Goal: Transaction & Acquisition: Purchase product/service

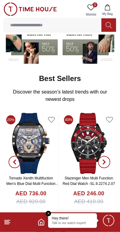
scroll to position [59, 0]
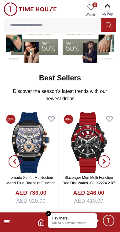
click at [24, 25] on input at bounding box center [53, 25] width 98 height 12
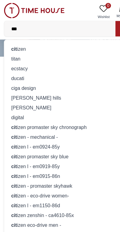
type input "***"
click at [14, 42] on strong "cit" at bounding box center [12, 42] width 5 height 5
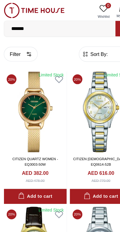
click at [28, 7] on img at bounding box center [30, 8] width 53 height 13
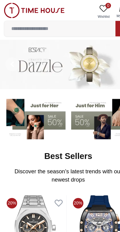
click at [11, 10] on img at bounding box center [30, 8] width 53 height 13
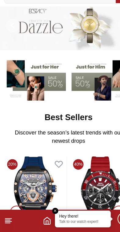
scroll to position [5, 0]
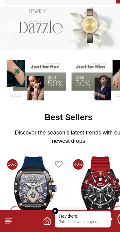
click at [10, 219] on icon at bounding box center [7, 222] width 7 height 7
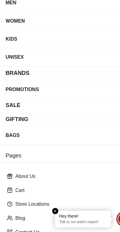
click at [47, 217] on p "Blog" at bounding box center [62, 220] width 98 height 6
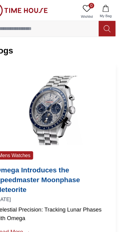
click at [14, 25] on input at bounding box center [53, 25] width 98 height 12
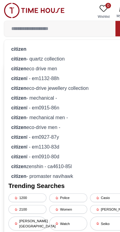
click at [11, 42] on strong "citizen" at bounding box center [16, 42] width 13 height 5
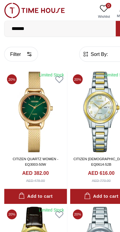
click at [9, 9] on img at bounding box center [30, 8] width 53 height 13
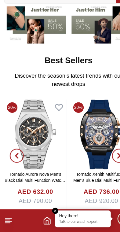
scroll to position [55, 0]
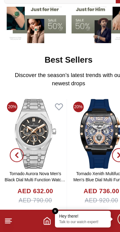
click at [11, 219] on icon at bounding box center [7, 222] width 7 height 7
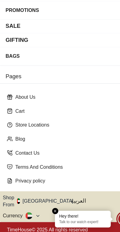
scroll to position [69, 0]
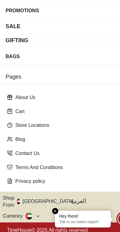
click at [42, 199] on button "Shop From UAE" at bounding box center [35, 205] width 66 height 12
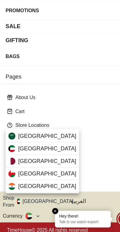
click at [46, 142] on div "Saudi Arabia" at bounding box center [37, 147] width 65 height 11
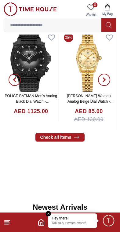
scroll to position [140, 0]
